Goal: Task Accomplishment & Management: Complete application form

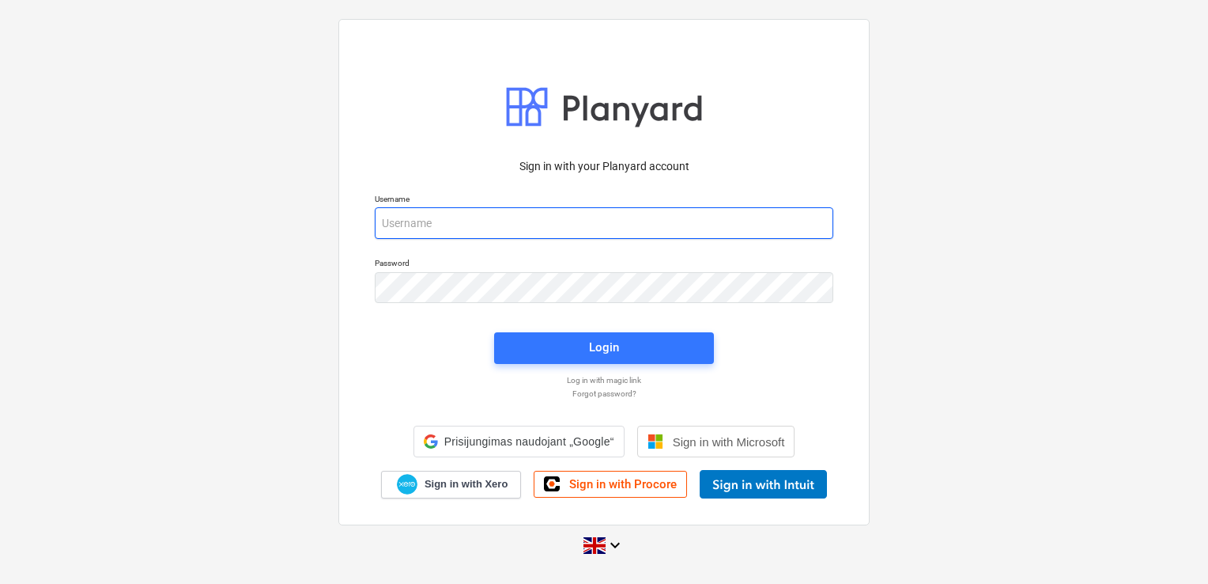
click at [472, 221] on input "email" at bounding box center [604, 223] width 459 height 32
type input "[EMAIL_ADDRESS][DOMAIN_NAME]"
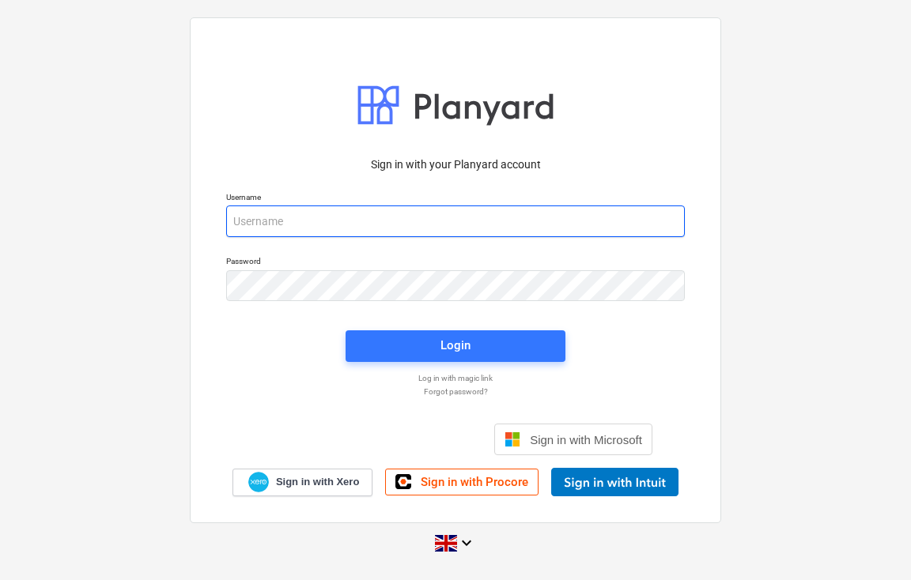
click at [306, 215] on input "email" at bounding box center [455, 222] width 459 height 32
type input "[EMAIL_ADDRESS][DOMAIN_NAME]"
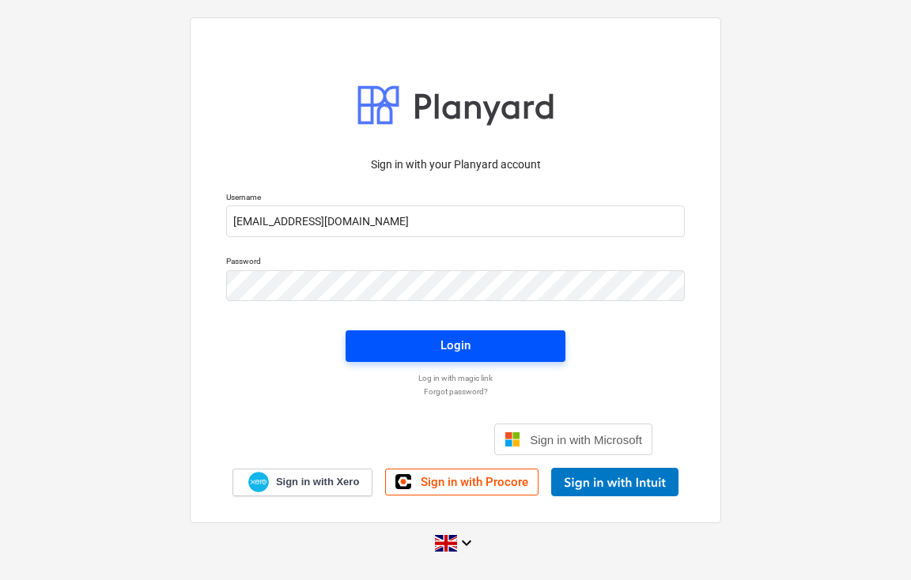
click at [497, 353] on span "Login" at bounding box center [456, 345] width 182 height 21
click at [396, 355] on span "Login" at bounding box center [456, 346] width 182 height 21
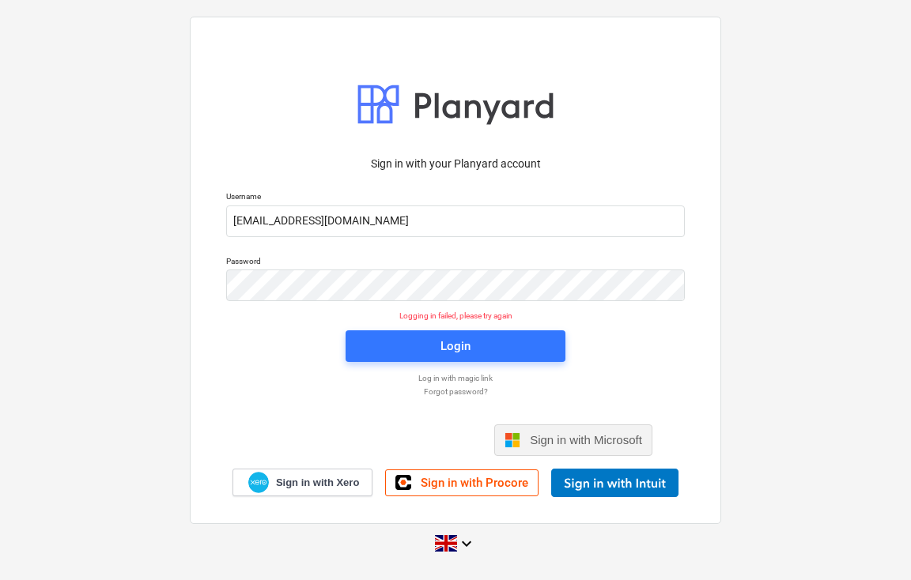
click at [536, 433] on span "Sign in with Microsoft" at bounding box center [586, 439] width 112 height 13
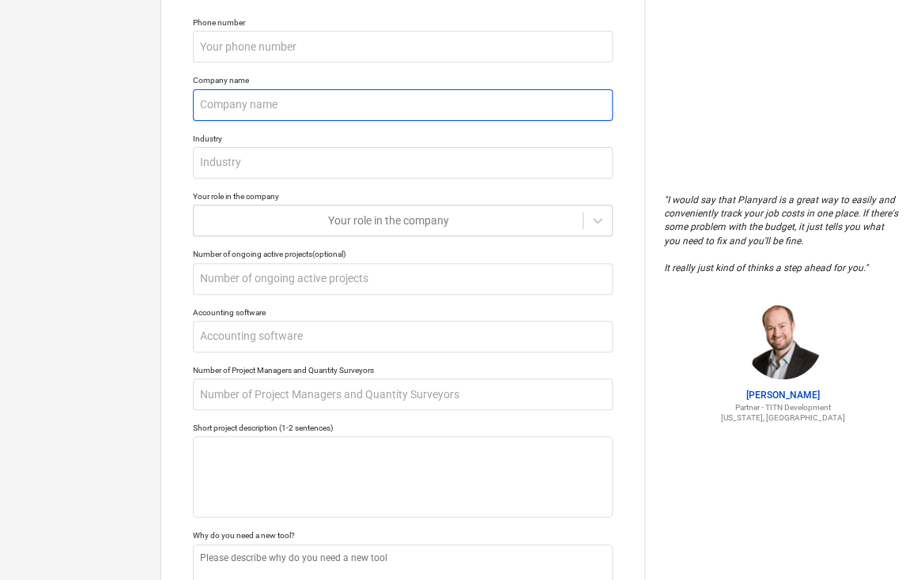
scroll to position [256, 0]
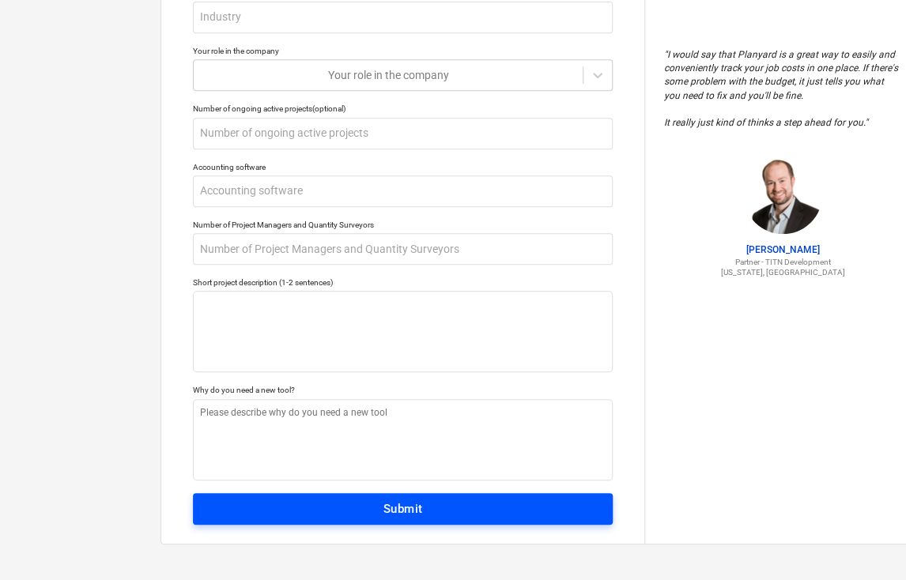
click at [434, 512] on span "Submit" at bounding box center [402, 509] width 385 height 21
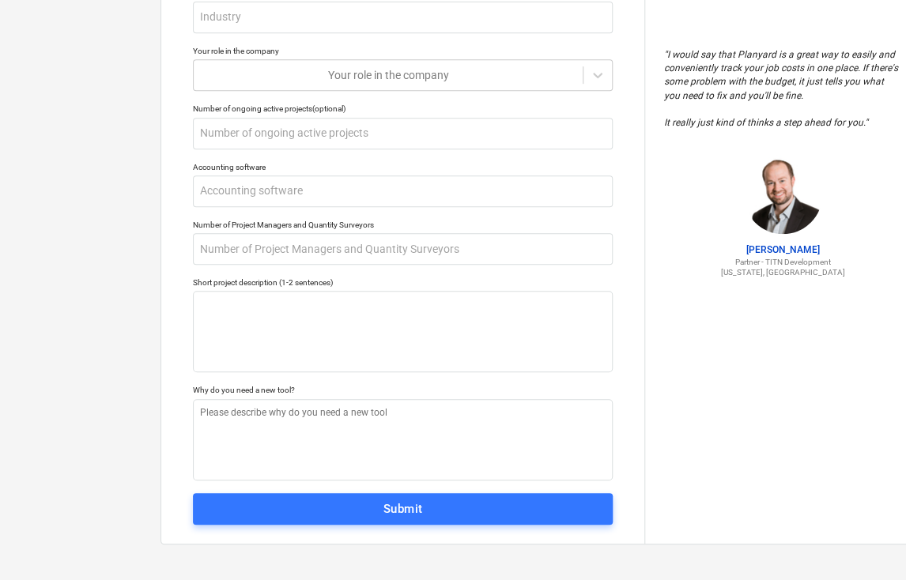
type textarea "x"
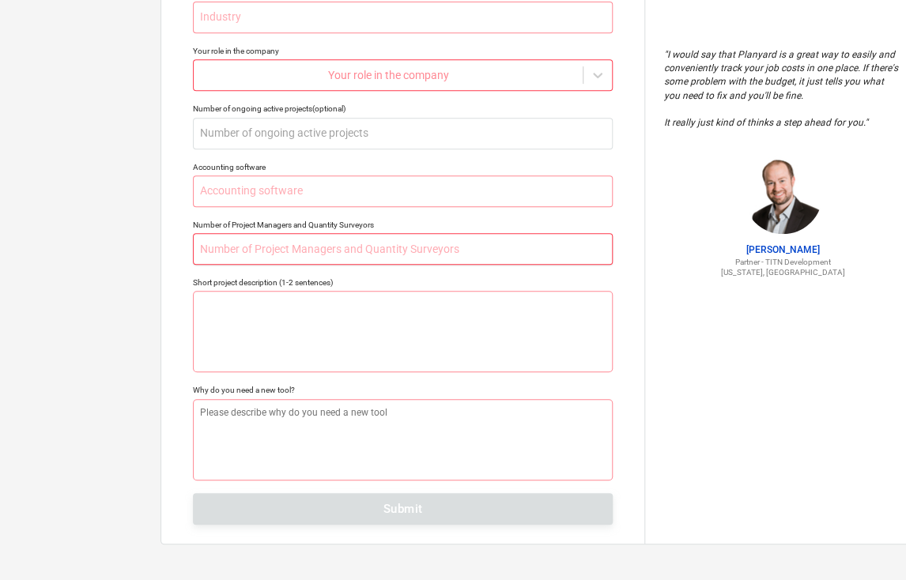
scroll to position [0, 0]
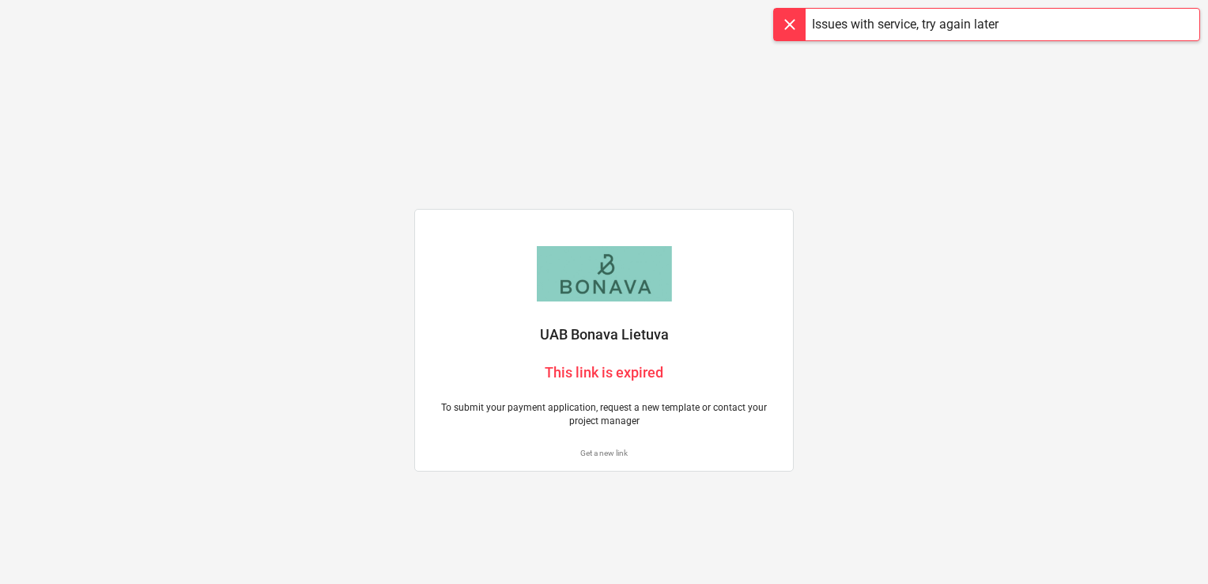
click at [585, 342] on p "UAB Bonava Lietuva" at bounding box center [604, 334] width 353 height 19
click at [605, 399] on div "To submit your payment application, request a new template or contact your proj…" at bounding box center [604, 414] width 372 height 46
click at [563, 424] on p "To submit your payment application, request a new template or contact your proj…" at bounding box center [604, 414] width 353 height 27
click at [642, 436] on div "To submit your payment application, request a new template or contact your proj…" at bounding box center [604, 414] width 372 height 46
click at [615, 452] on p "Get a new link" at bounding box center [604, 453] width 353 height 10
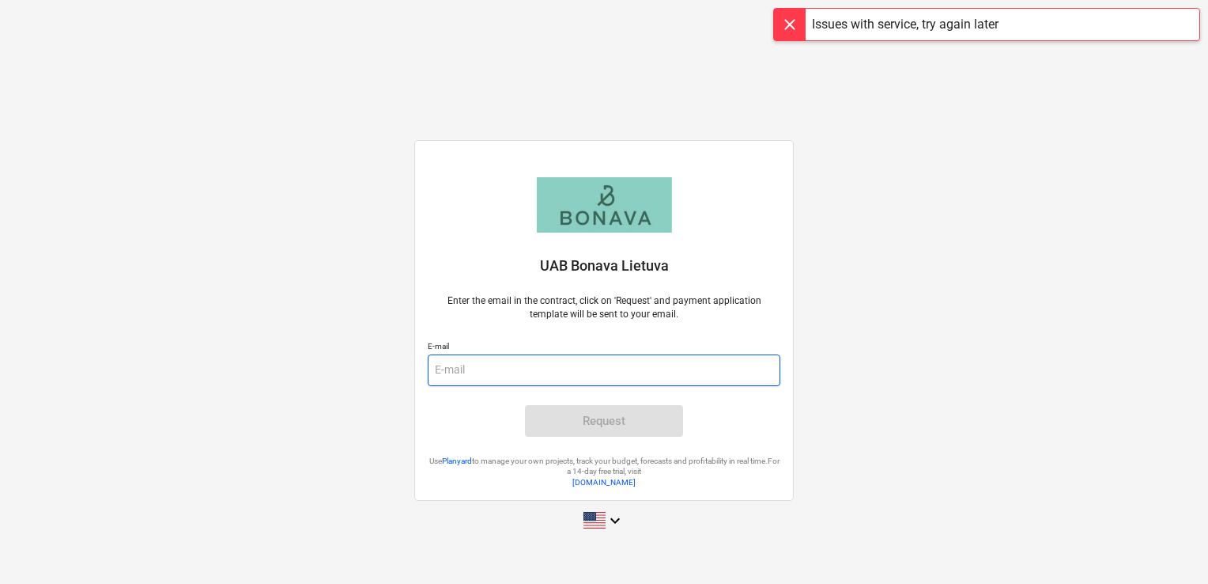
click at [511, 374] on input "email" at bounding box center [604, 370] width 353 height 32
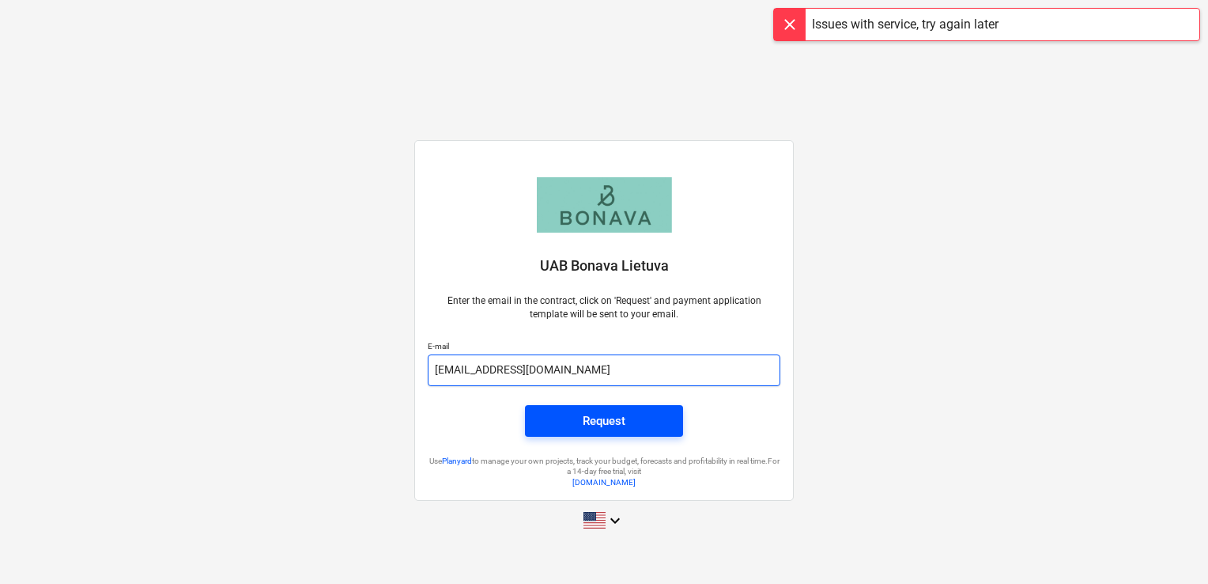
type input "edvinas@vaidva.lt"
click at [592, 425] on div "Request" at bounding box center [604, 420] width 43 height 21
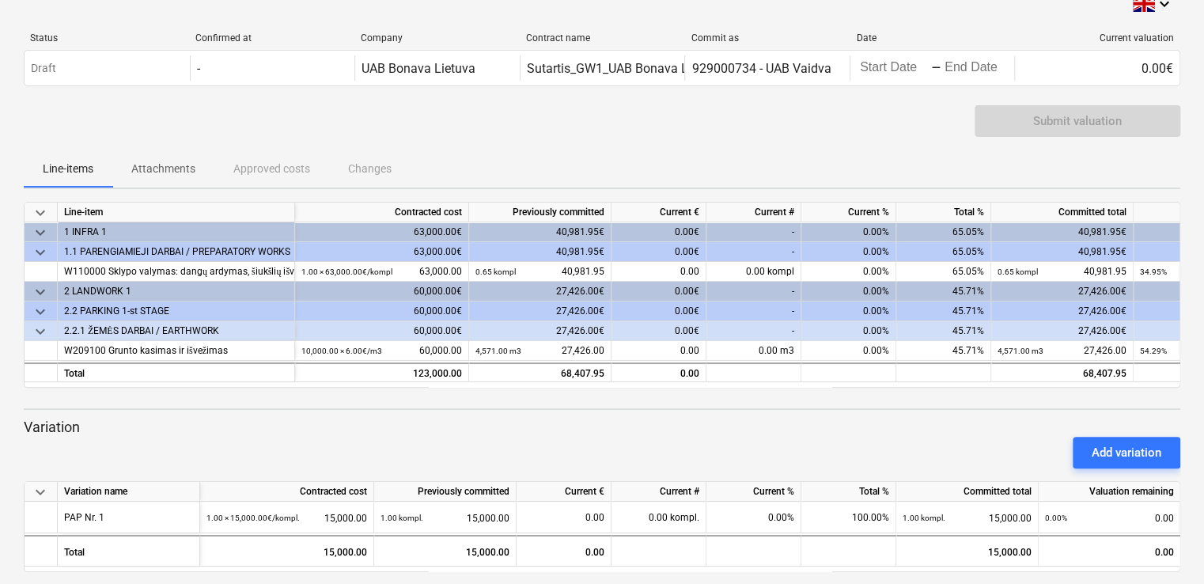
scroll to position [31, 0]
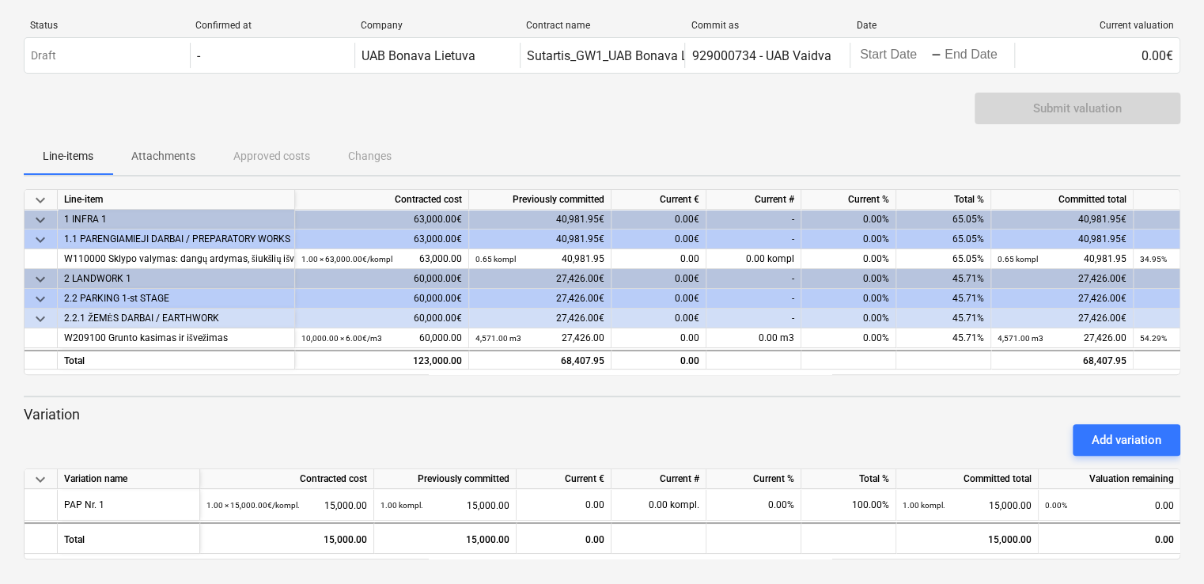
click at [44, 478] on span "keyboard_arrow_down" at bounding box center [40, 479] width 19 height 19
click at [38, 480] on span "keyboard_arrow_right" at bounding box center [40, 479] width 19 height 19
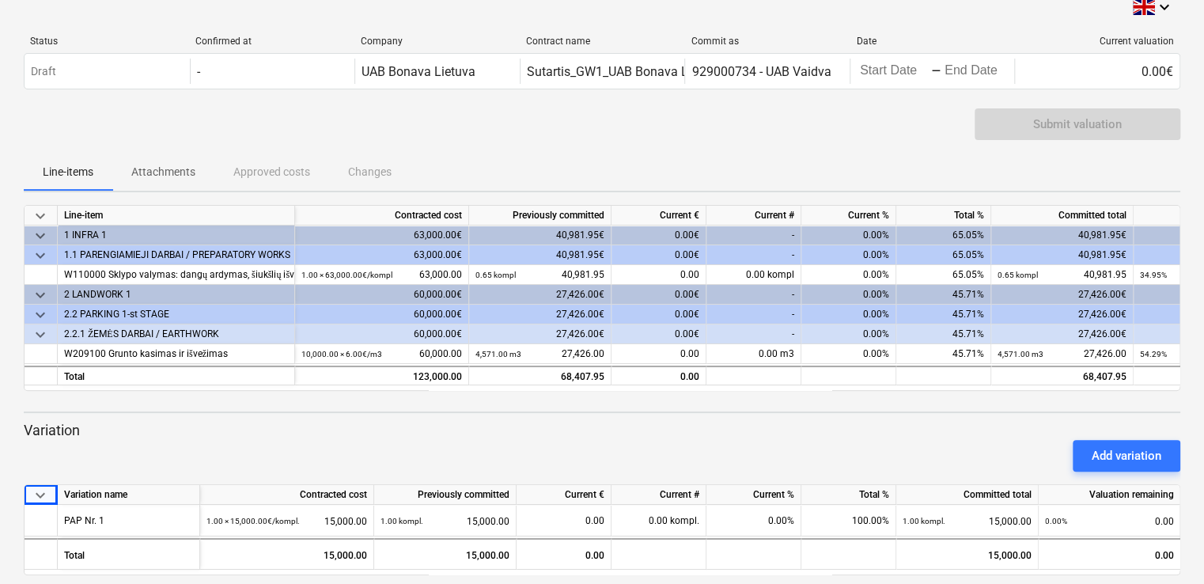
scroll to position [0, 0]
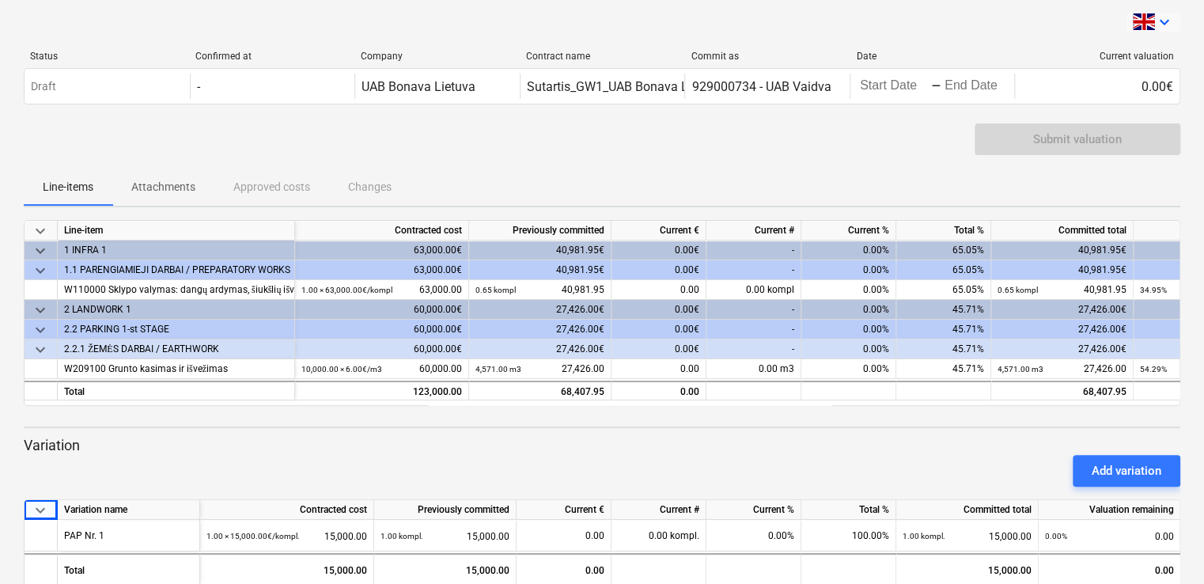
click at [1164, 20] on icon "keyboard_arrow_down" at bounding box center [1163, 22] width 19 height 19
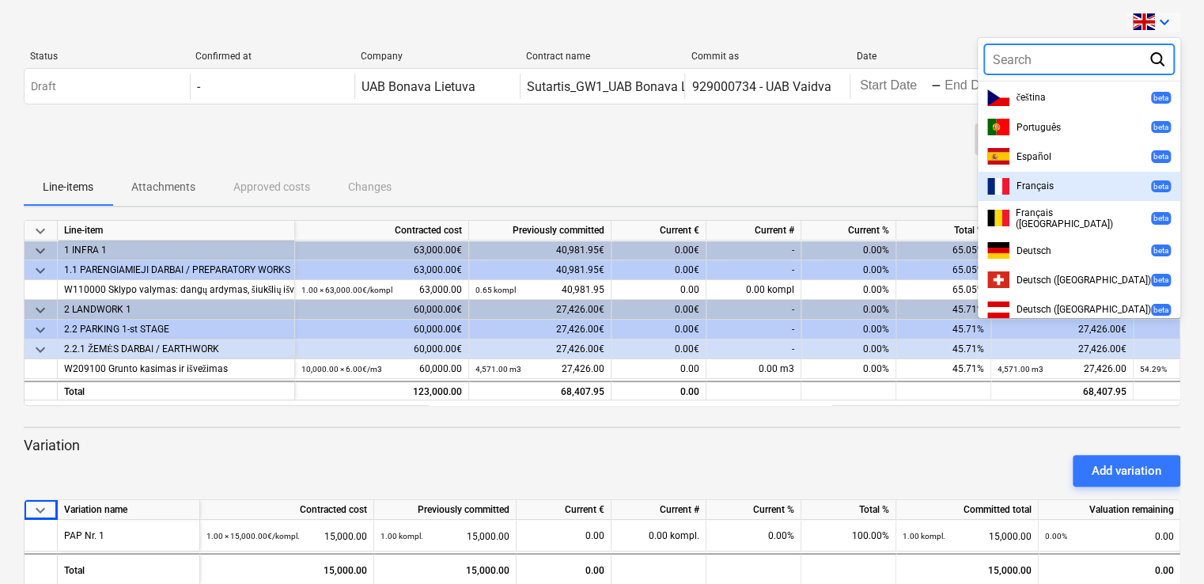
scroll to position [478, 0]
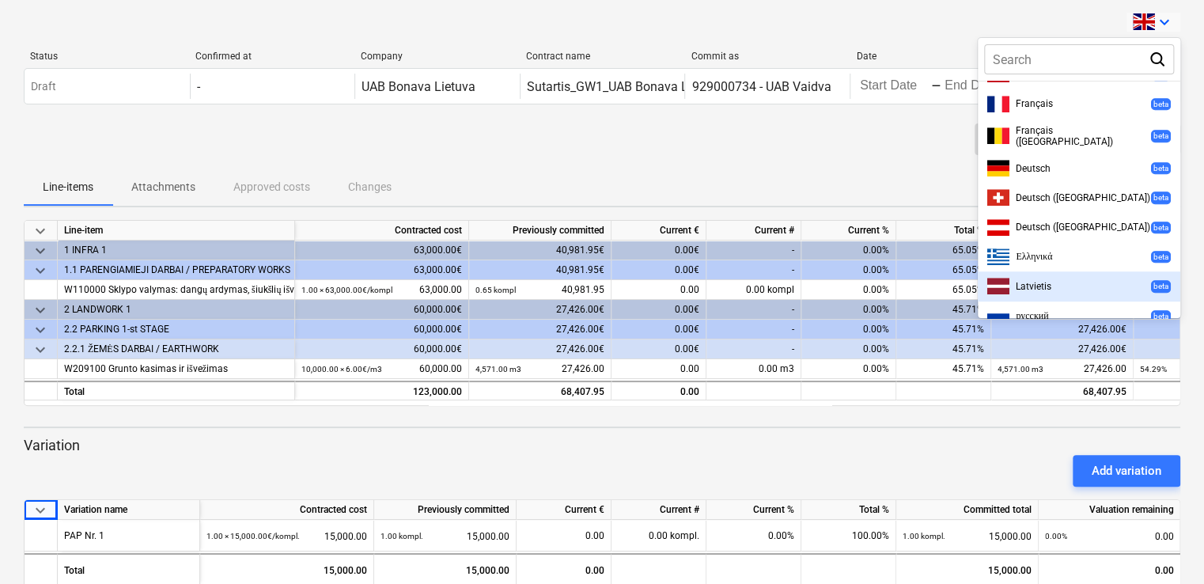
click at [765, 135] on div at bounding box center [602, 292] width 1204 height 584
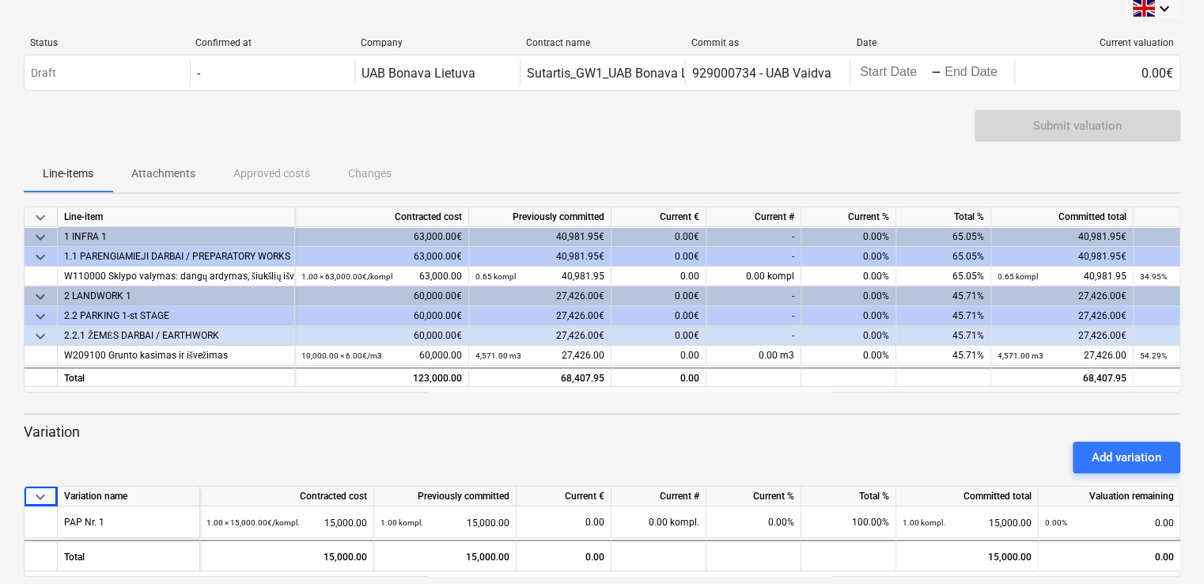
scroll to position [31, 0]
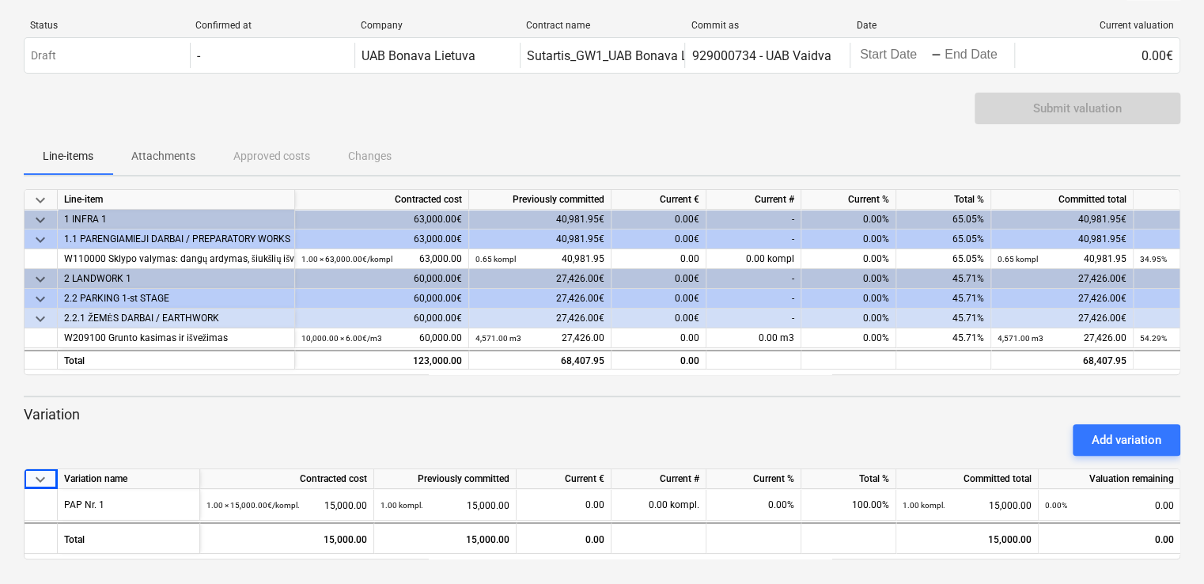
click at [720, 411] on p "Variation" at bounding box center [602, 414] width 1156 height 19
